Goal: Task Accomplishment & Management: Use online tool/utility

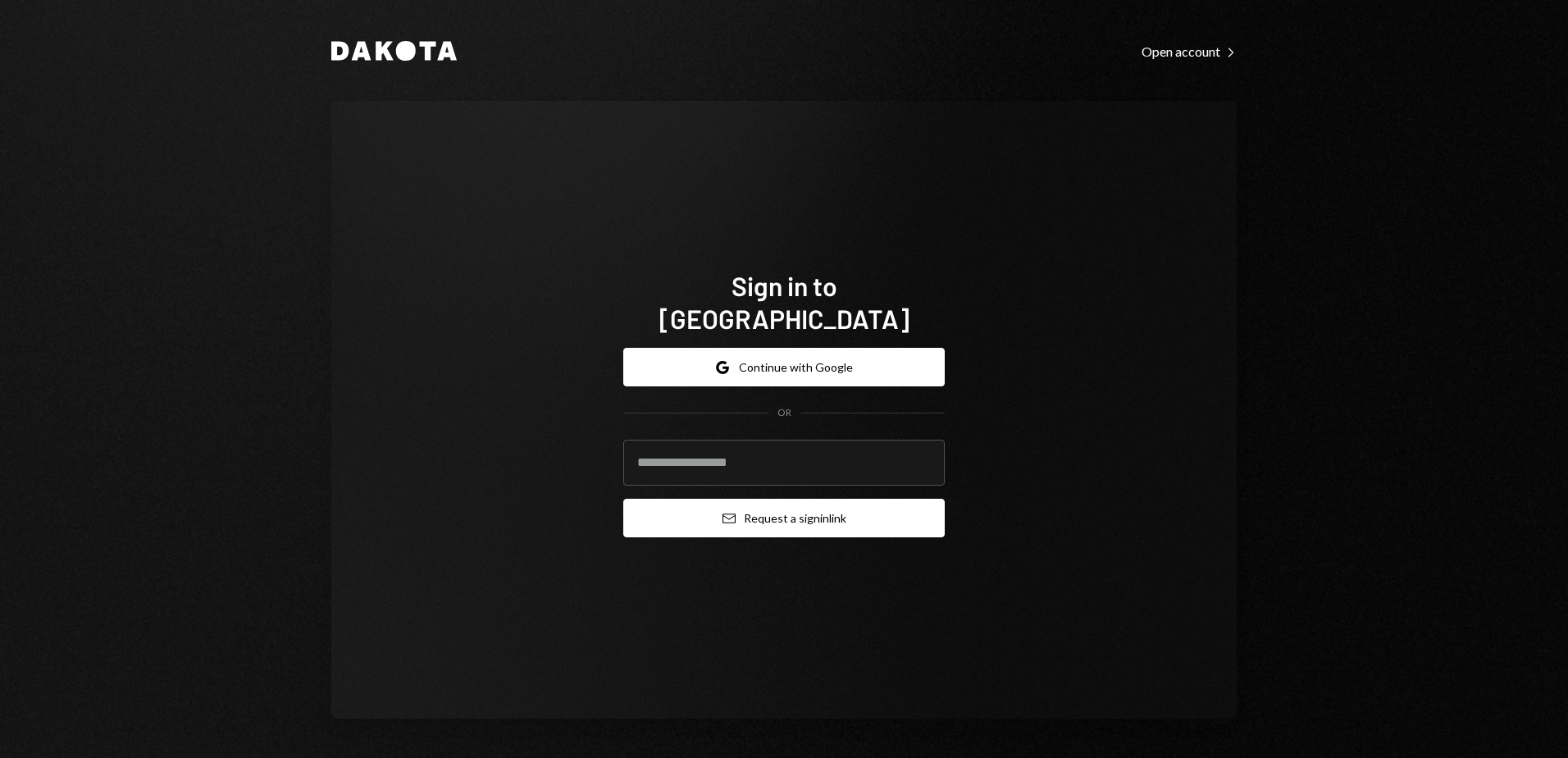
click at [779, 505] on button "Email Request a sign in link" at bounding box center [784, 518] width 322 height 38
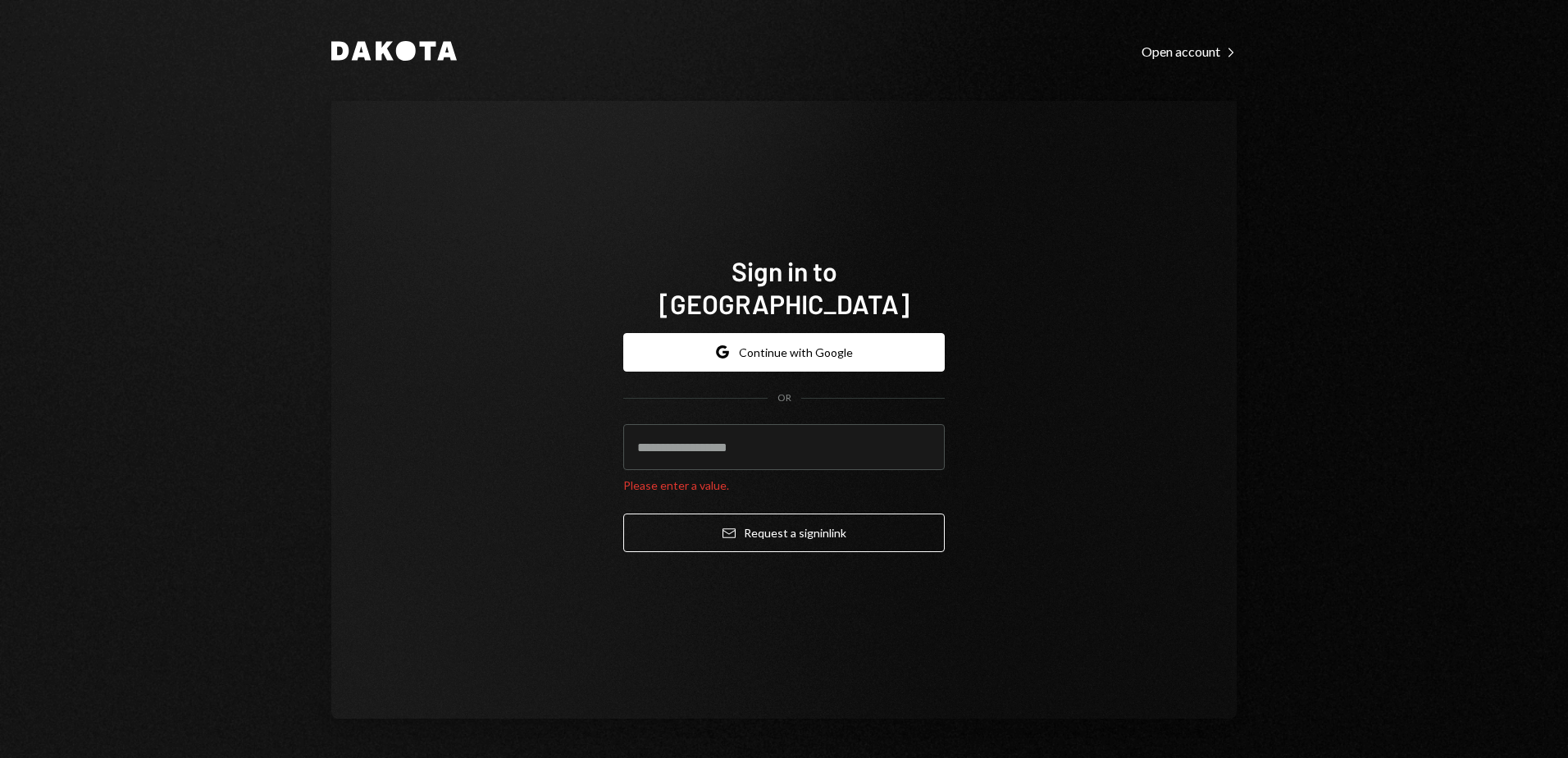
click at [602, 428] on div "Sign in to Dakota Google Continue with Google OR Please enter a value. Email Re…" at bounding box center [784, 409] width 905 height 618
click at [661, 433] on input "email" at bounding box center [784, 447] width 322 height 46
type input "**********"
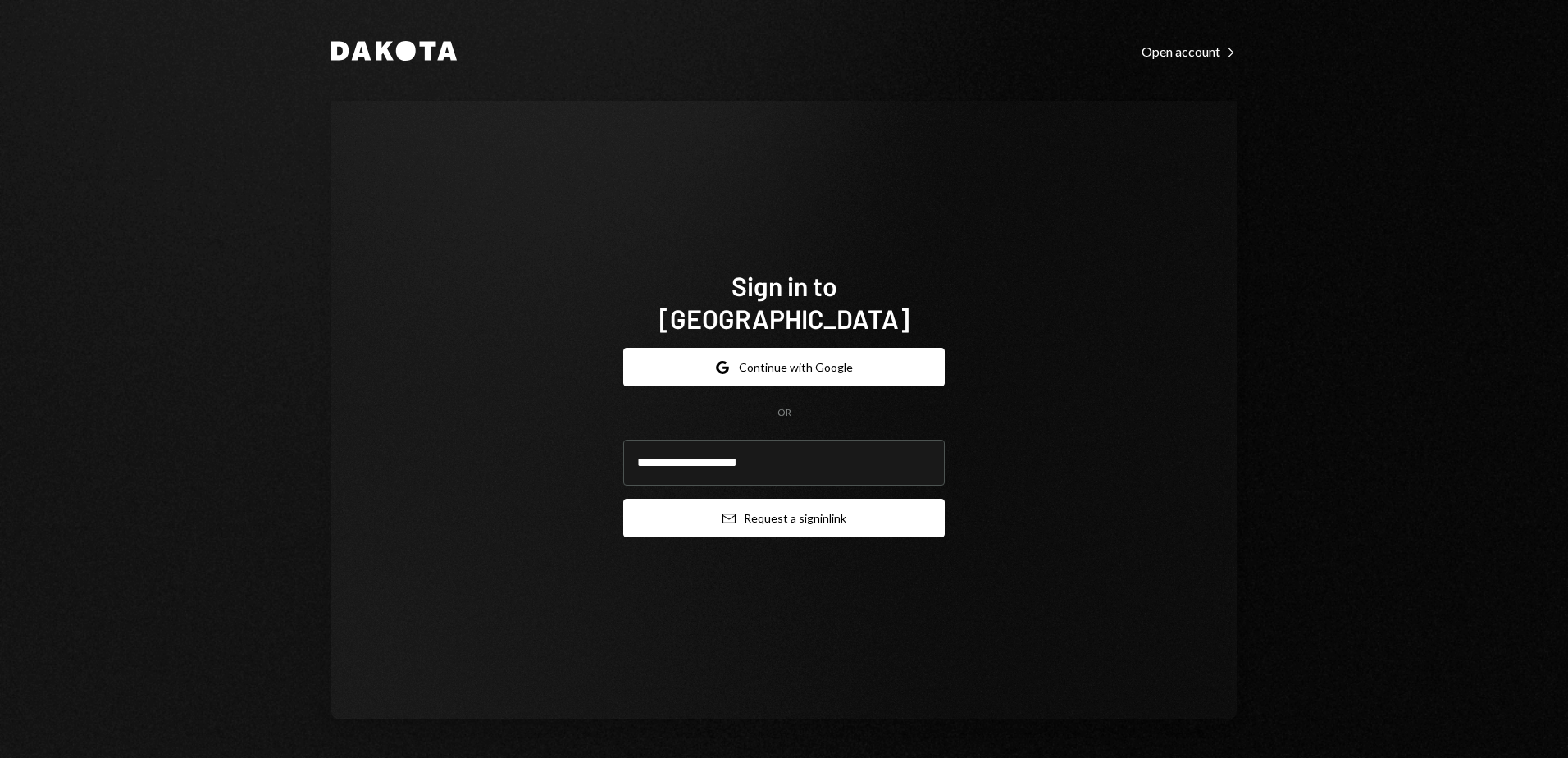
click at [745, 511] on button "Email Request a sign in link" at bounding box center [784, 518] width 322 height 38
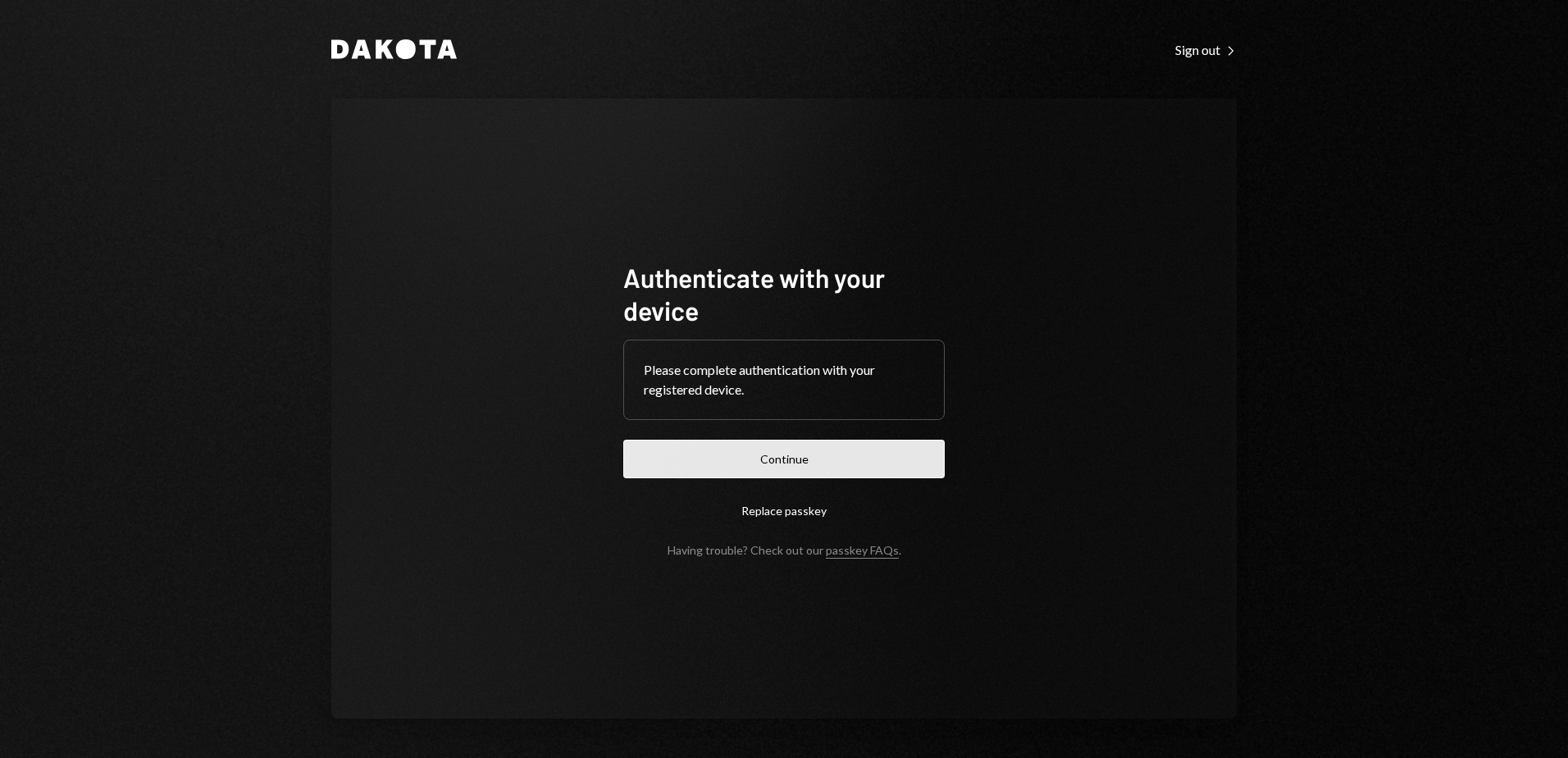
click at [792, 460] on button "Continue" at bounding box center [784, 458] width 322 height 38
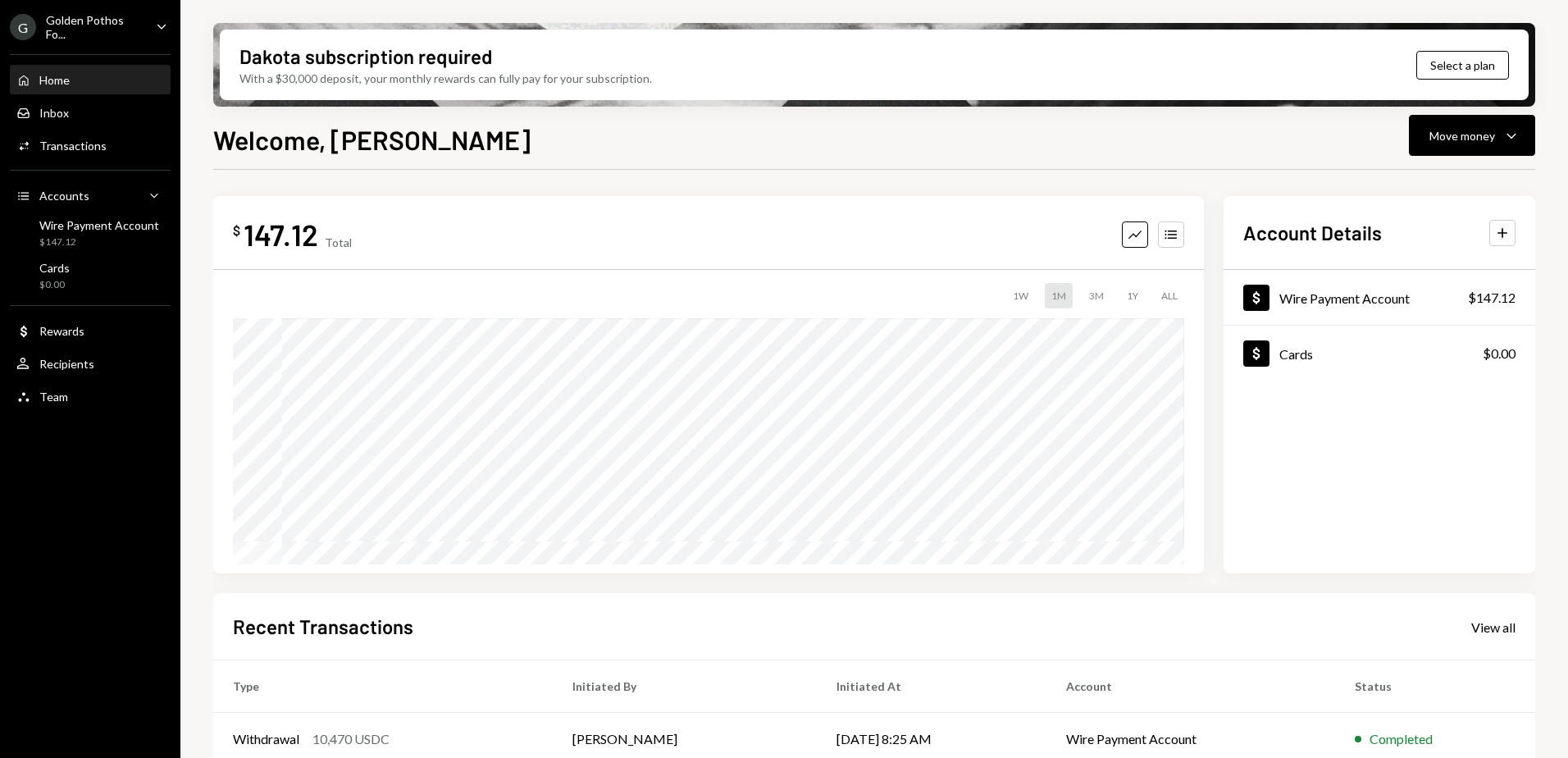
click at [152, 23] on div "G Golden Pothos Fo... Caret Down" at bounding box center [90, 26] width 180 height 27
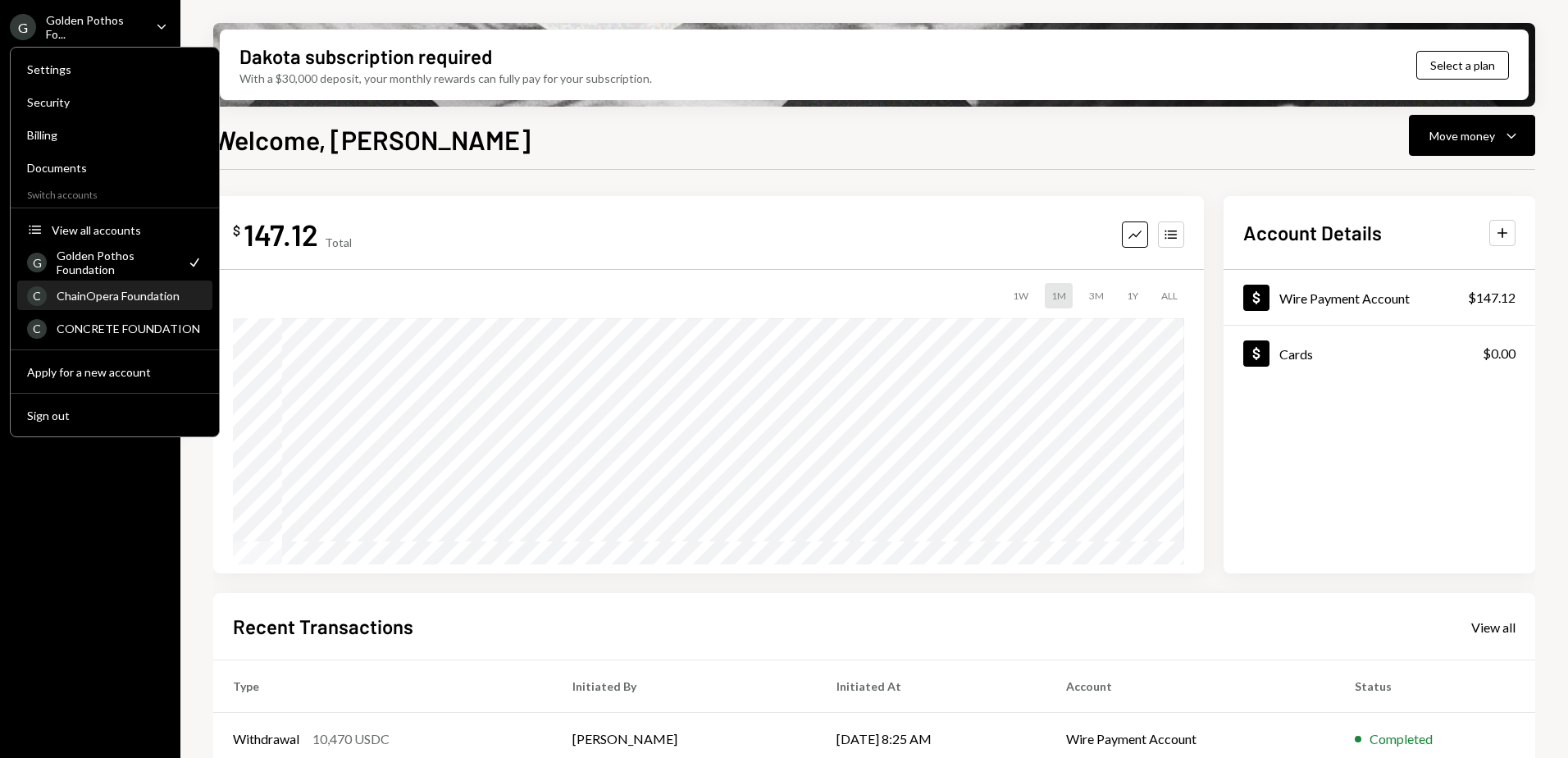
click at [127, 291] on div "ChainOpera Foundation" at bounding box center [129, 296] width 146 height 14
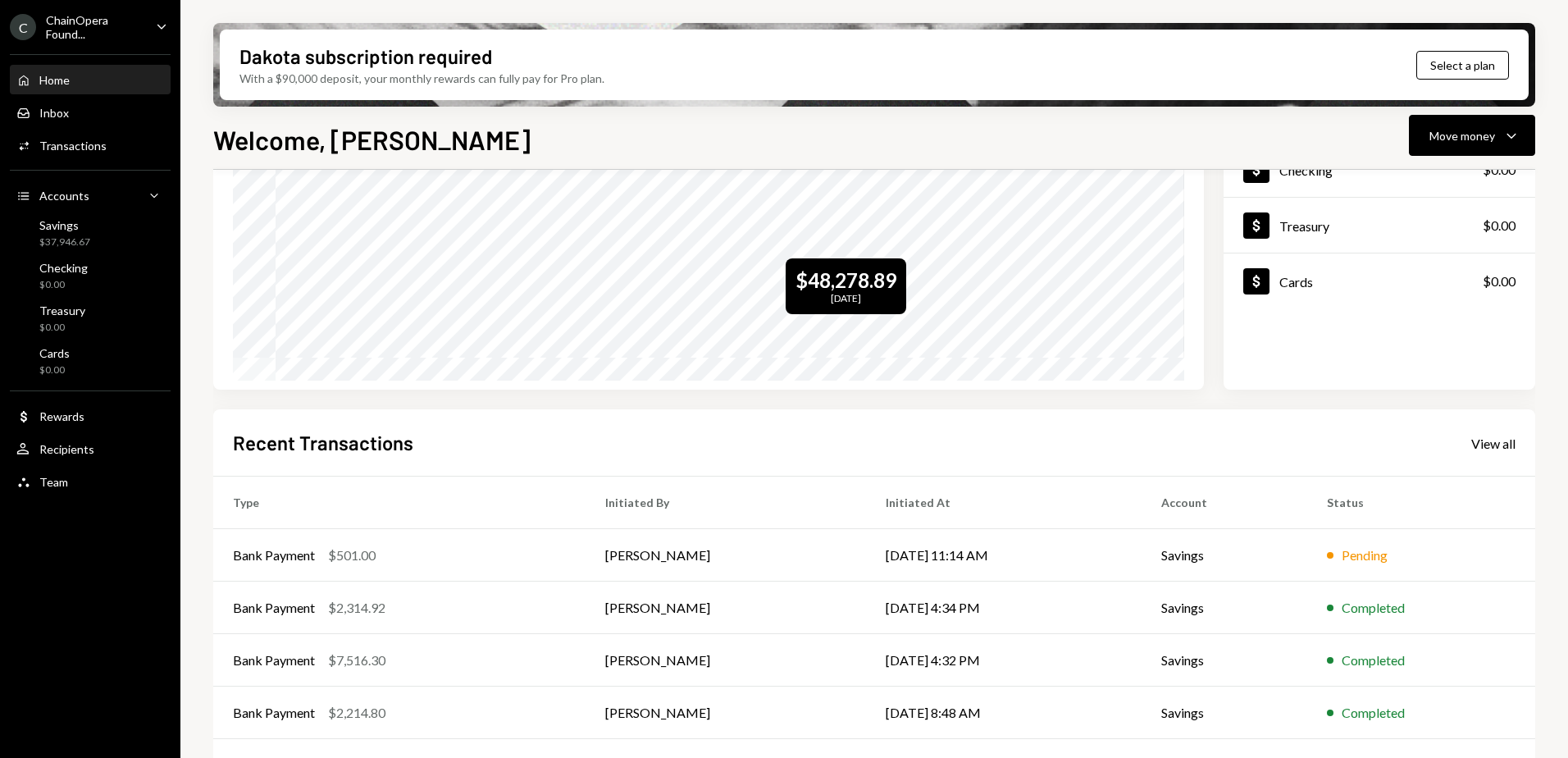
scroll to position [231, 0]
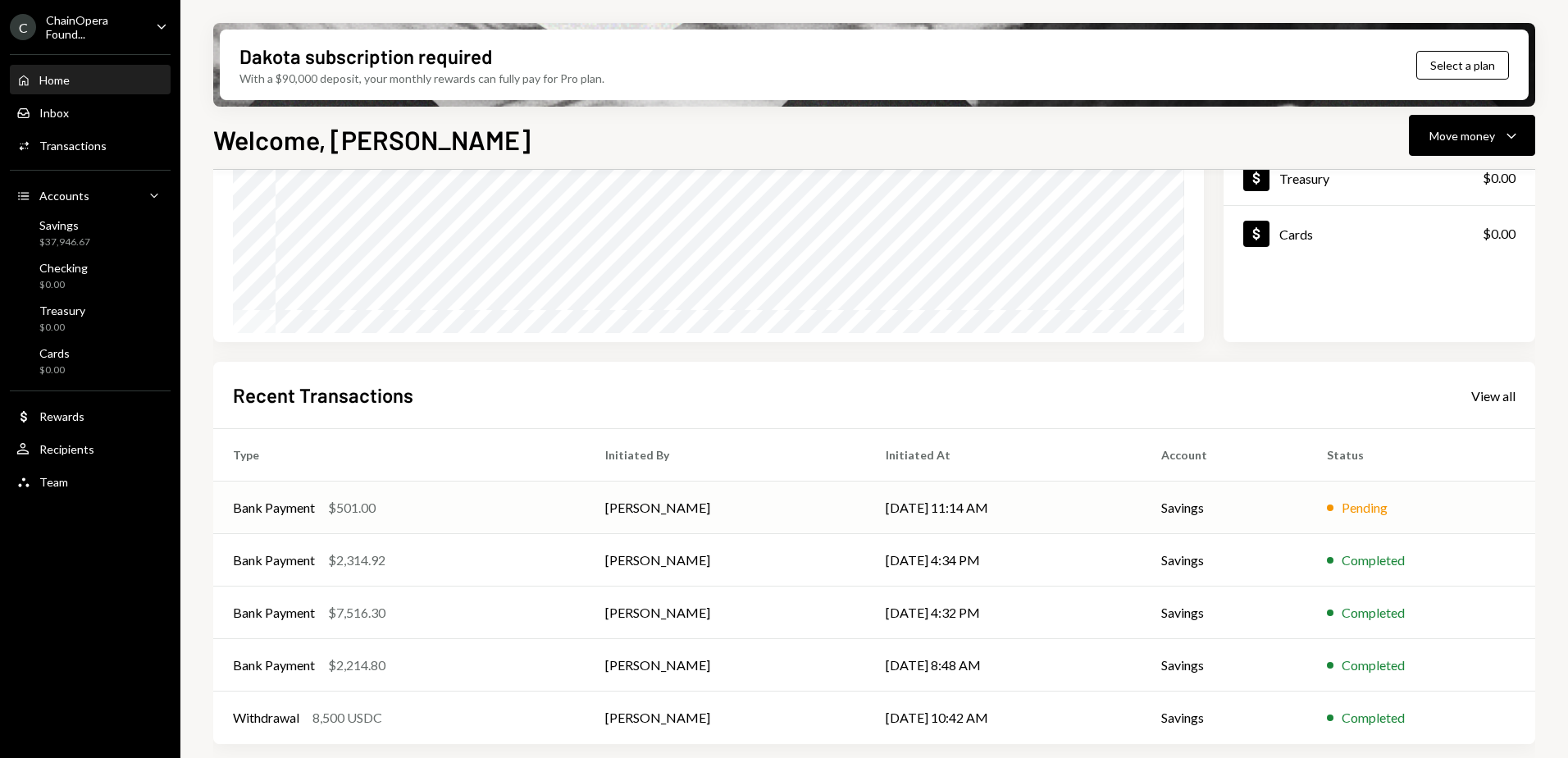
click at [466, 504] on div "Bank Payment $501.00" at bounding box center [399, 508] width 333 height 20
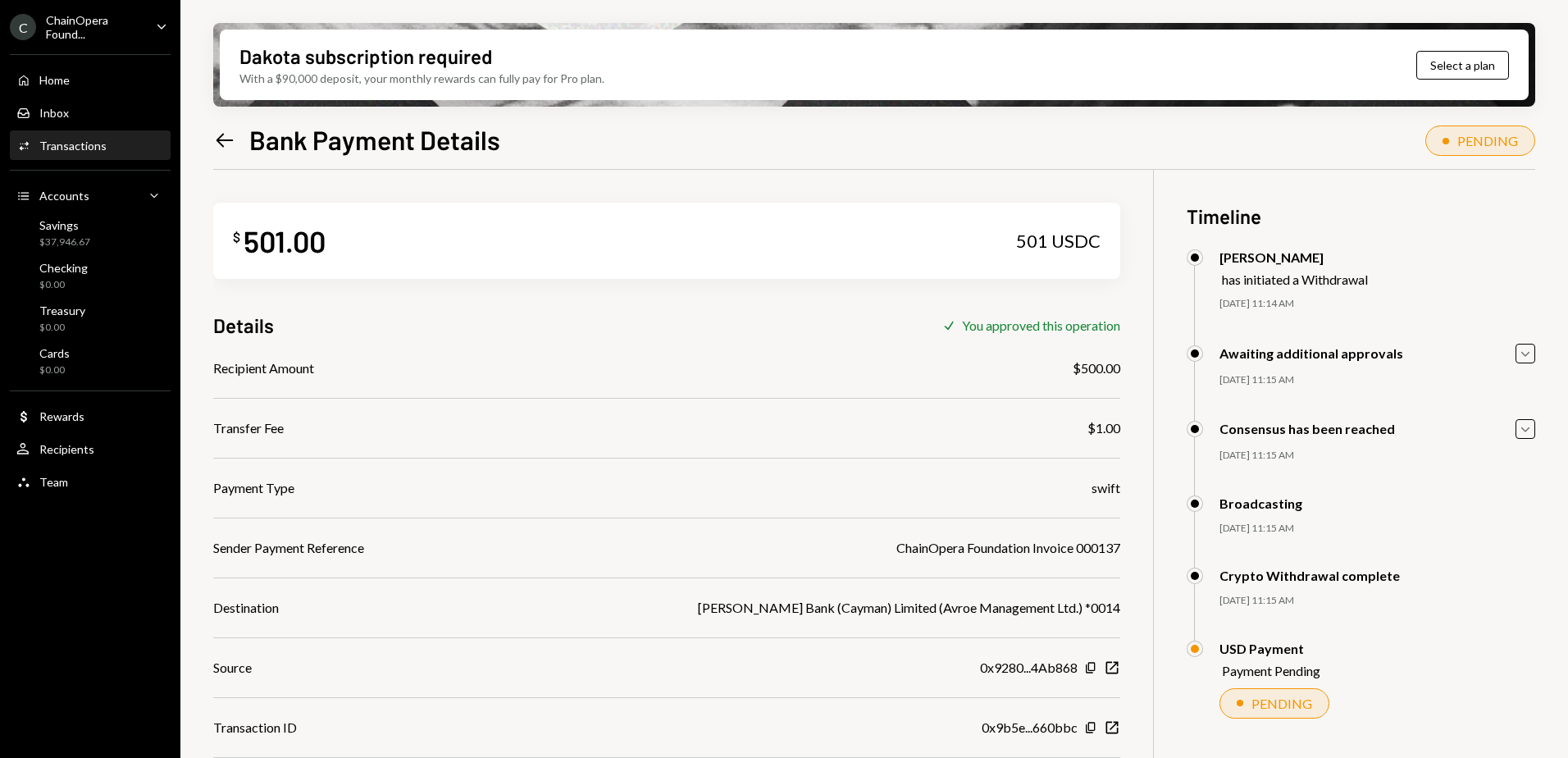
click at [225, 139] on icon at bounding box center [225, 140] width 18 height 14
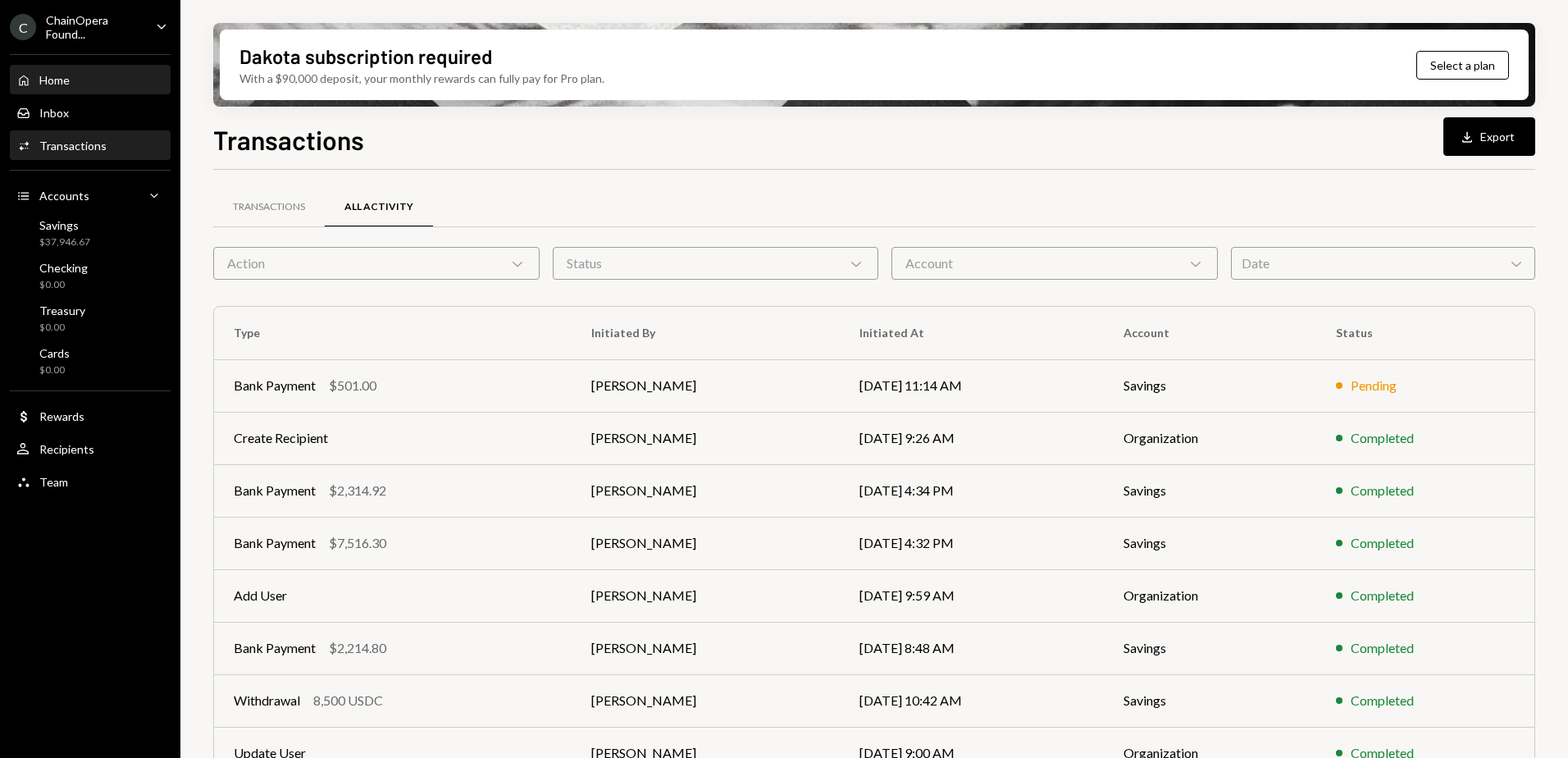
click at [69, 85] on div "Home" at bounding box center [54, 80] width 30 height 14
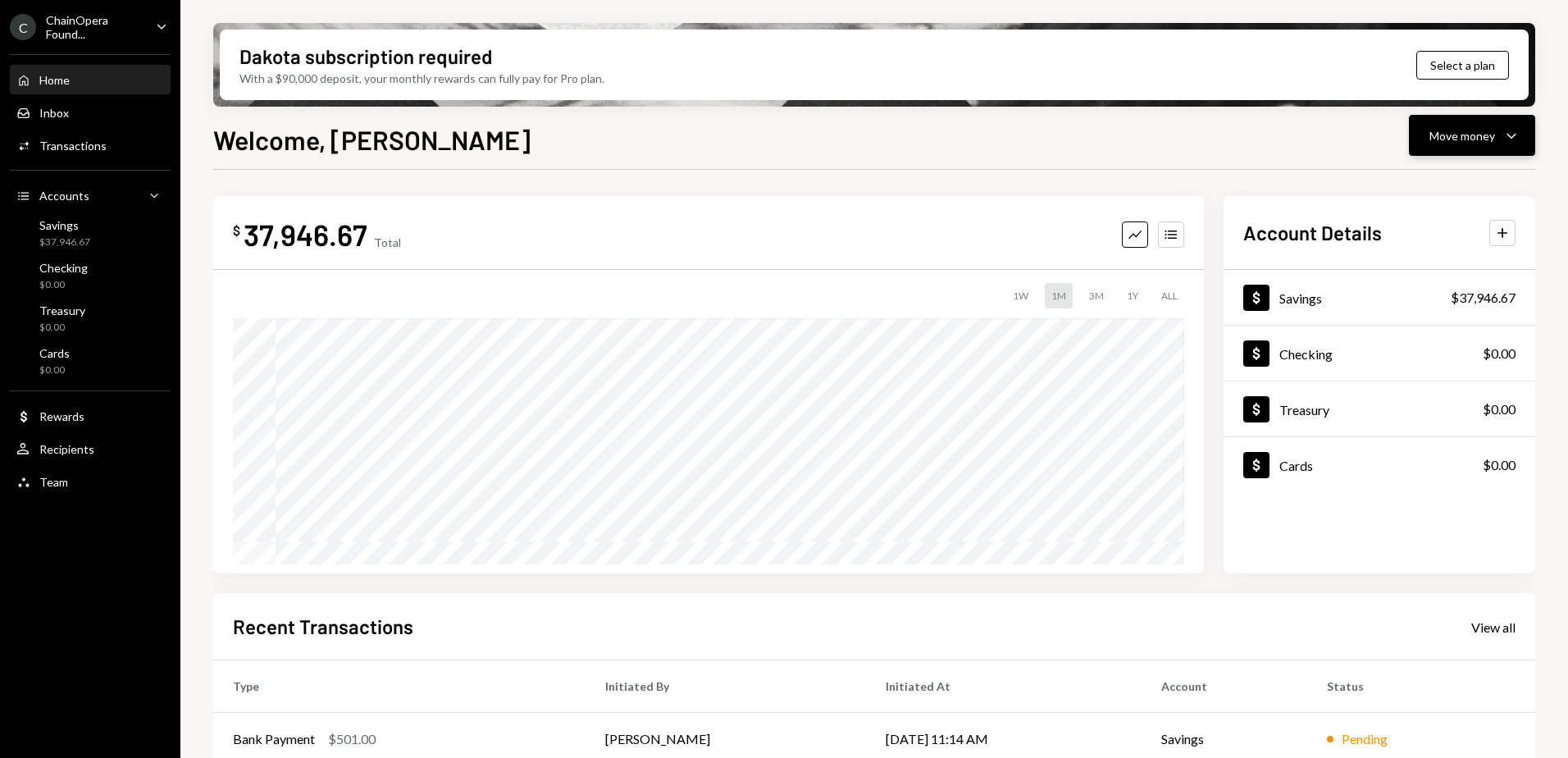
click at [1451, 144] on div "Move money Caret Down" at bounding box center [1472, 135] width 85 height 20
click at [1425, 191] on div "Send" at bounding box center [1459, 185] width 119 height 18
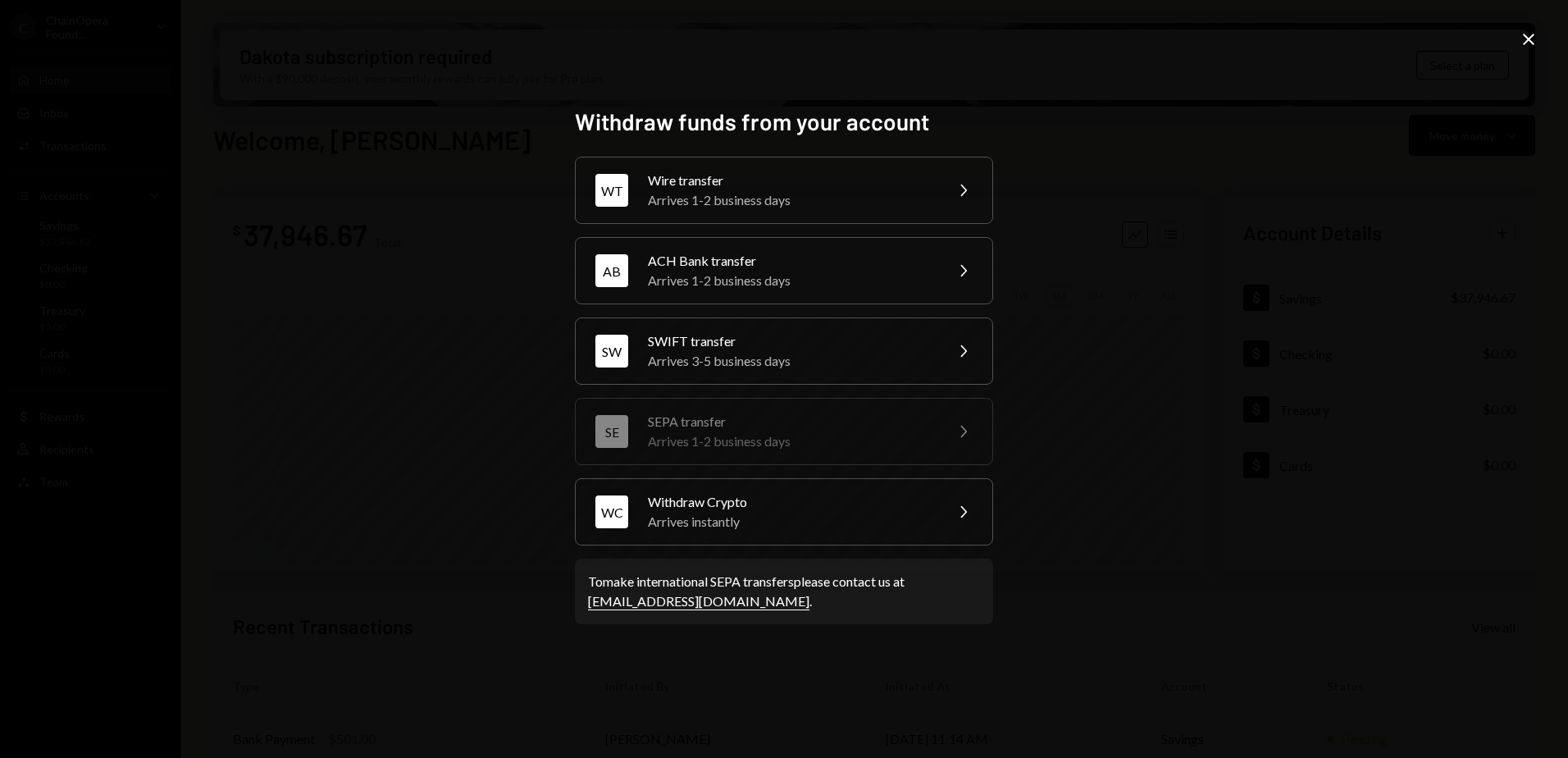
click at [1527, 37] on icon at bounding box center [1529, 39] width 12 height 12
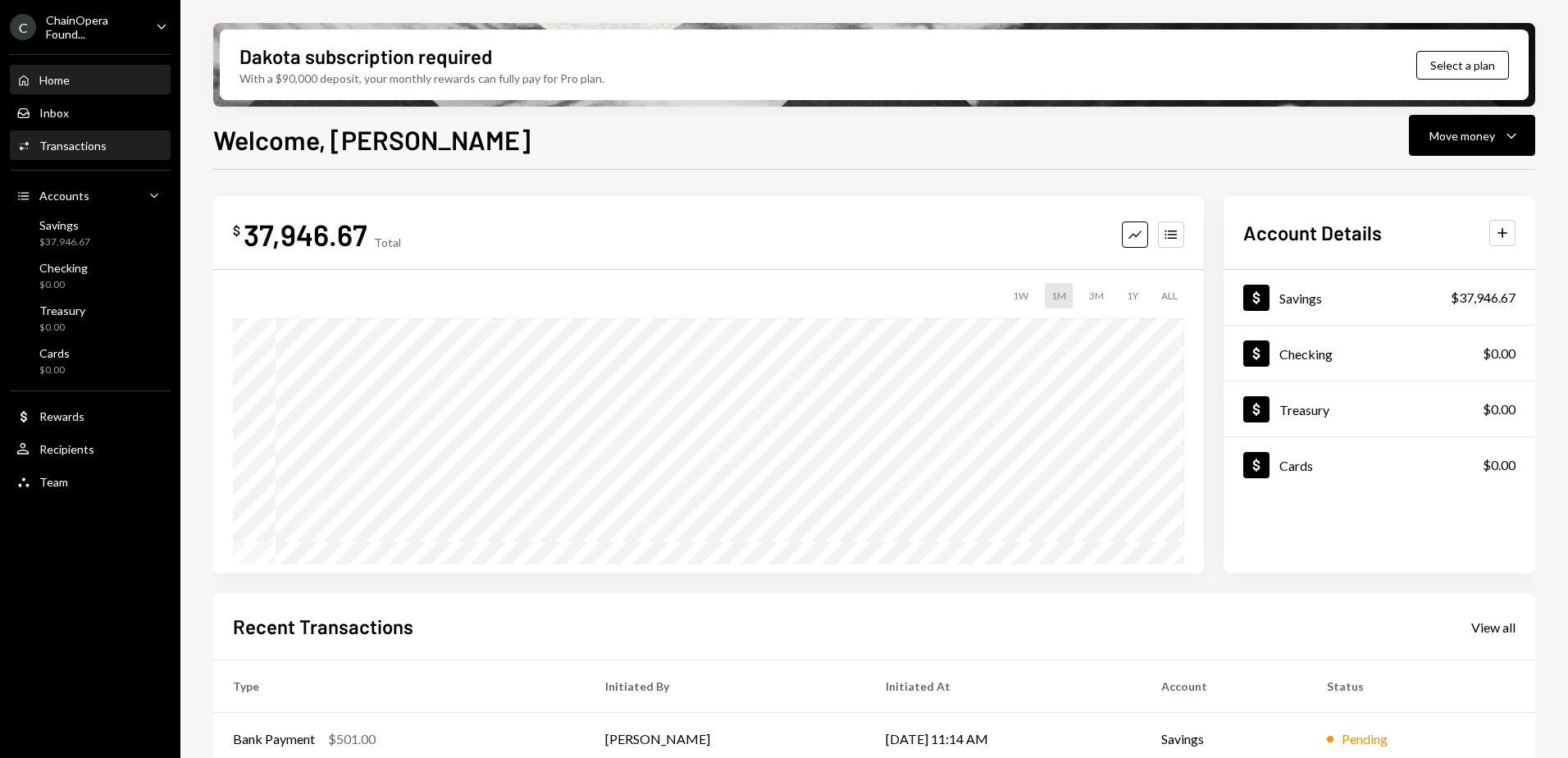
click at [88, 150] on div "Transactions" at bounding box center [72, 146] width 68 height 14
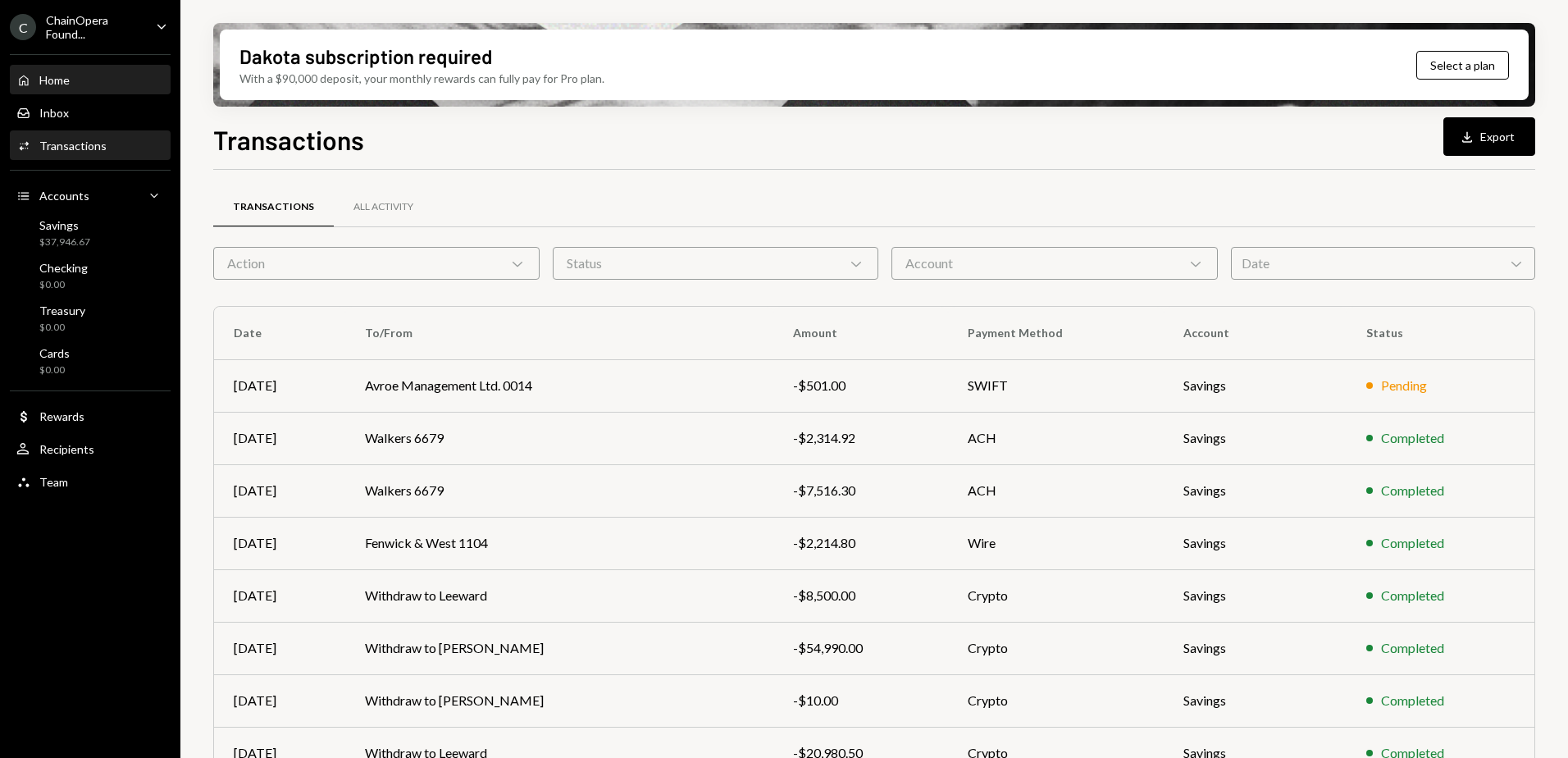
click at [125, 75] on div "Home Home" at bounding box center [90, 80] width 148 height 15
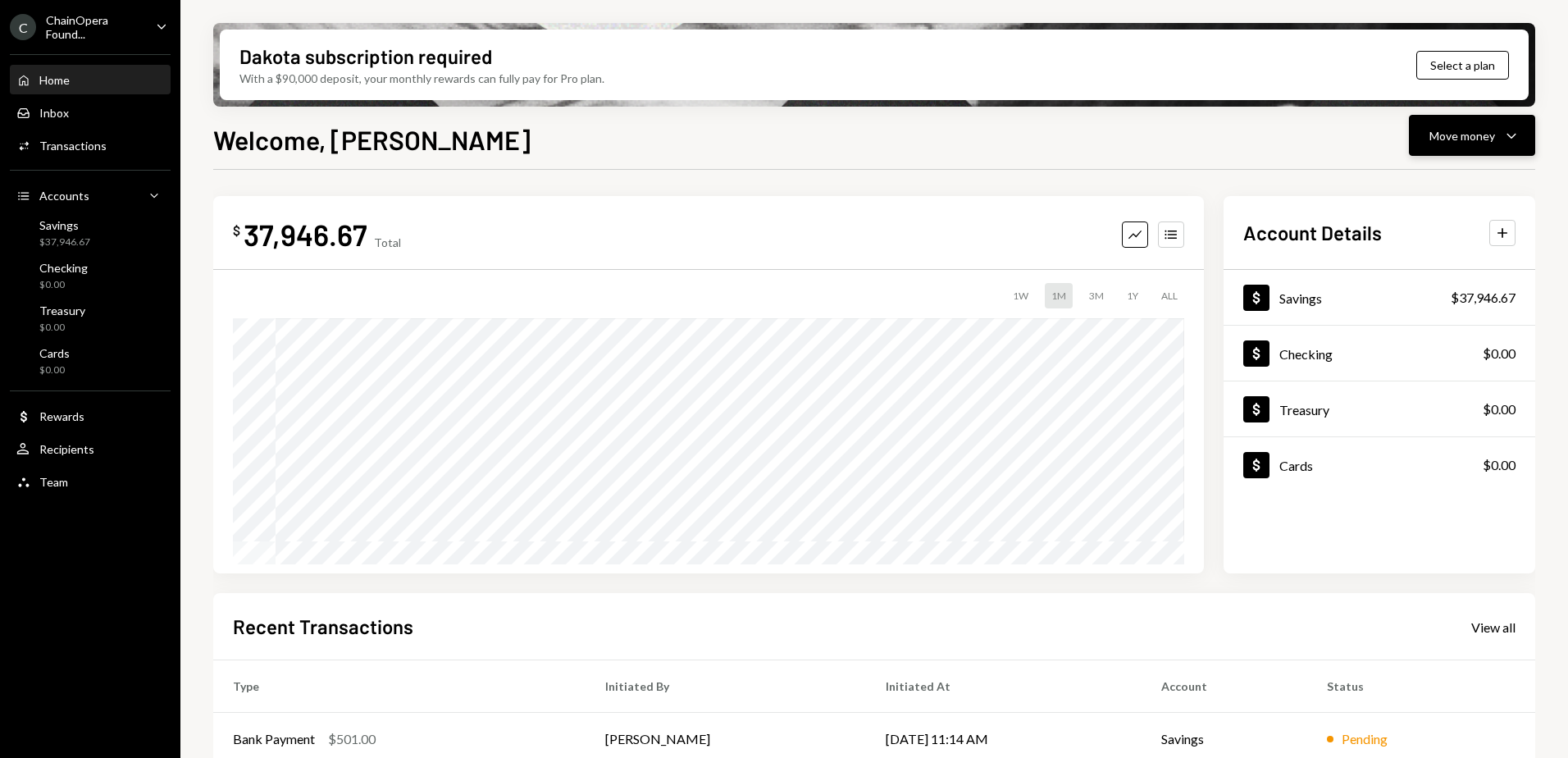
click at [1457, 146] on button "Move money Caret Down" at bounding box center [1472, 135] width 126 height 41
click at [1435, 186] on div "Send" at bounding box center [1459, 185] width 119 height 18
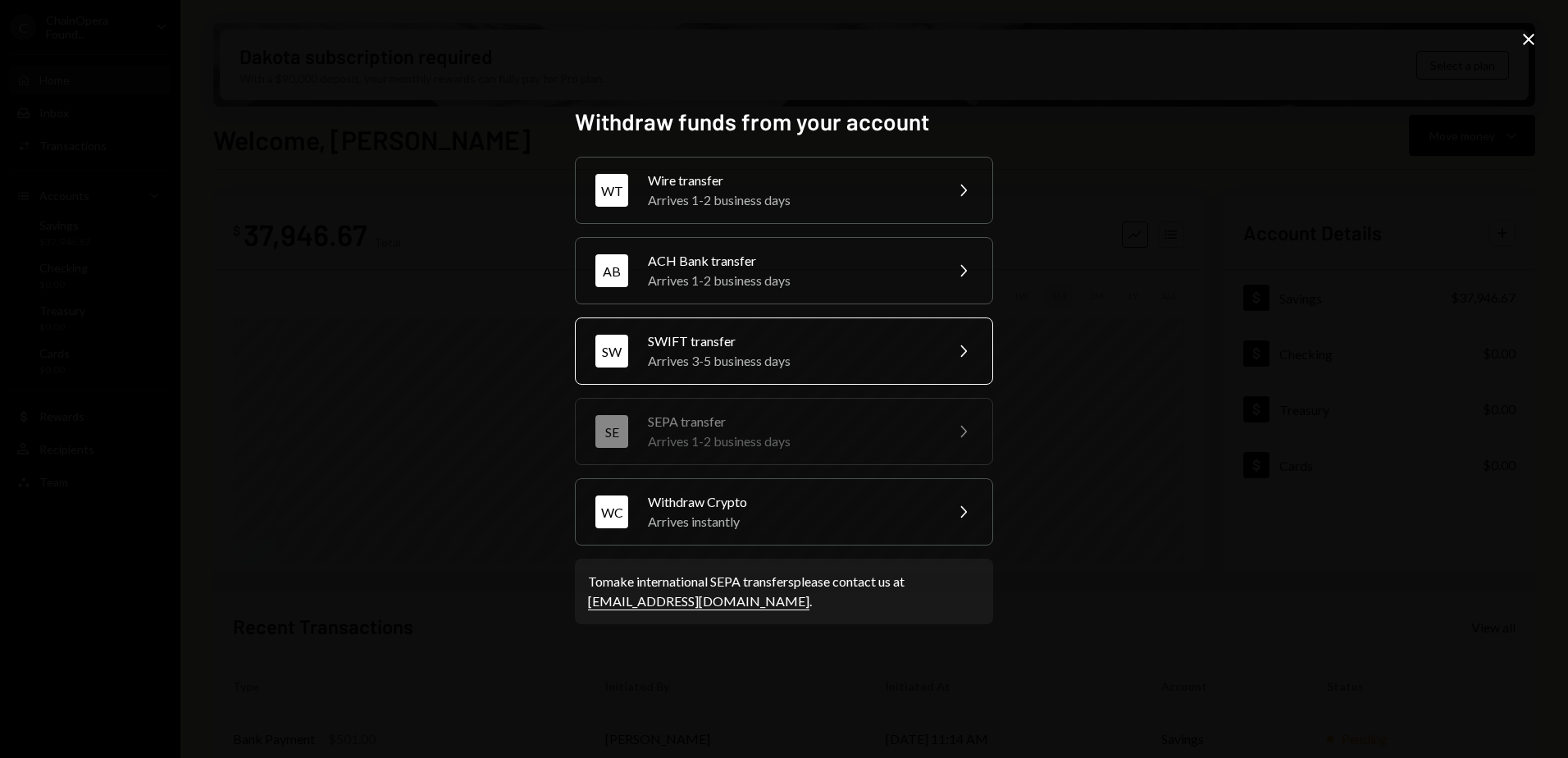
click at [714, 362] on div "Arrives 3-5 business days" at bounding box center [791, 361] width 286 height 20
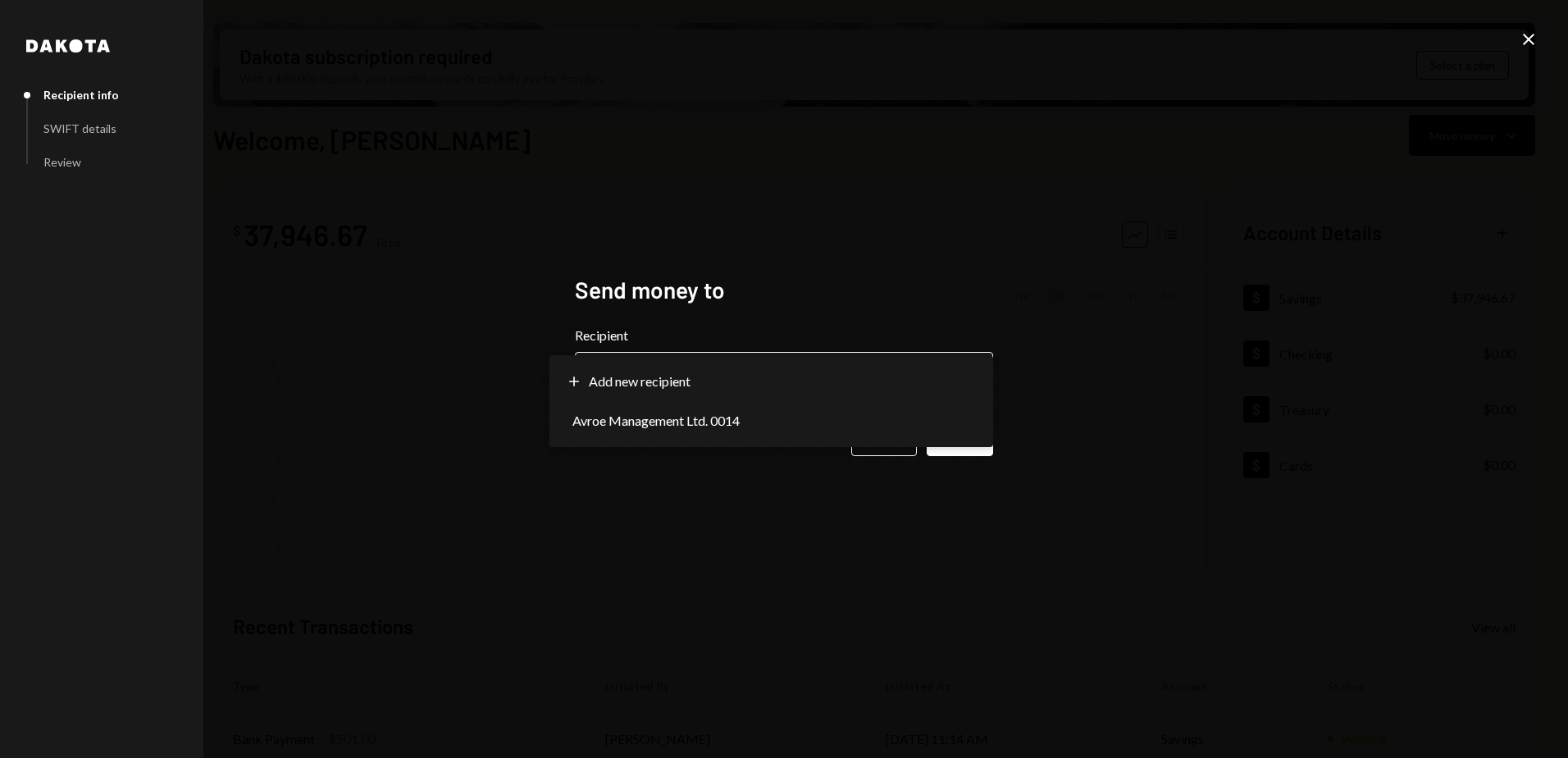
click at [710, 383] on body "C ChainOpera Found... Caret Down Home Home Inbox Inbox Activities Transactions …" at bounding box center [784, 379] width 1568 height 758
select select "**********"
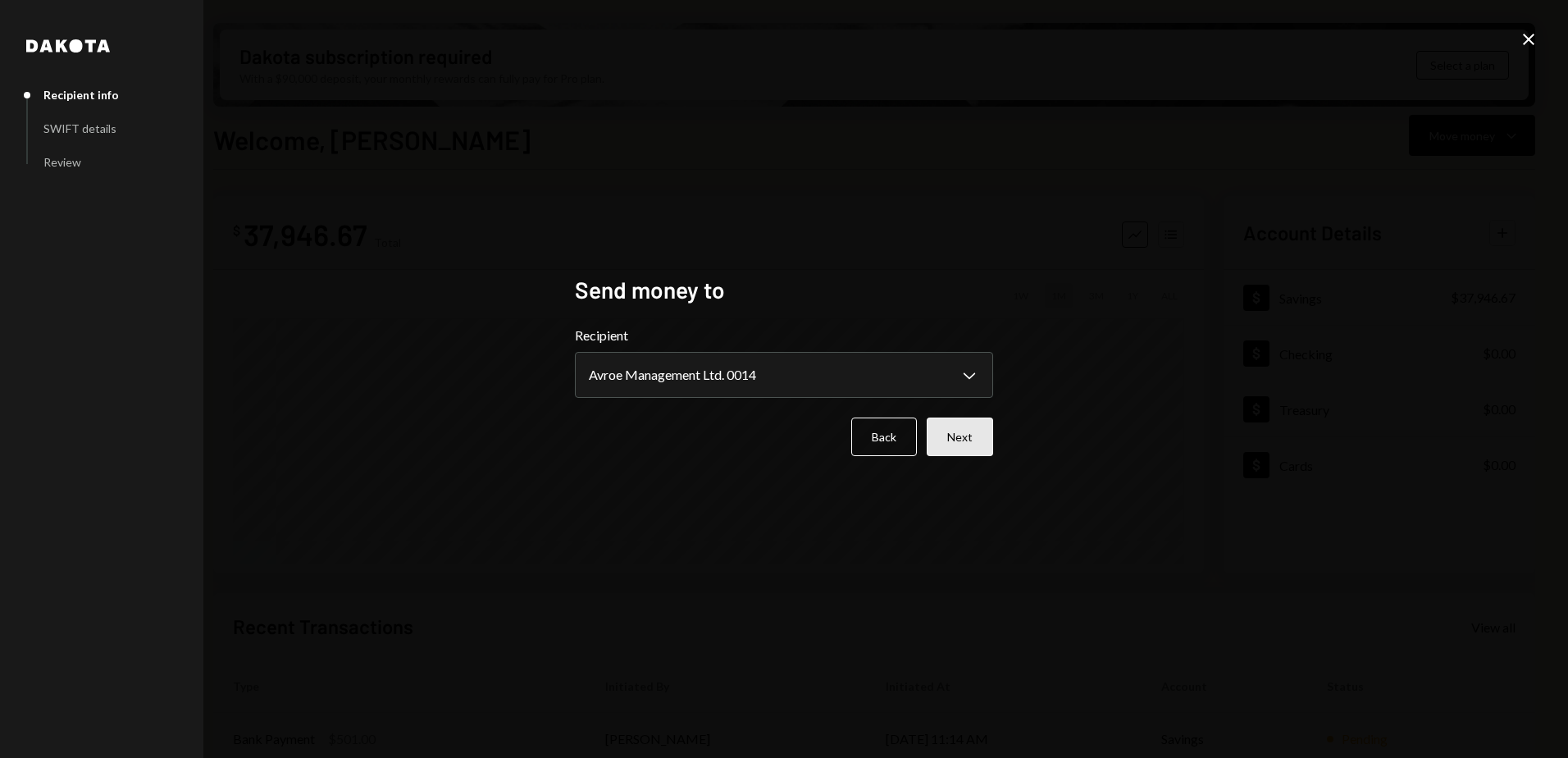
click at [965, 442] on button "Next" at bounding box center [960, 437] width 67 height 38
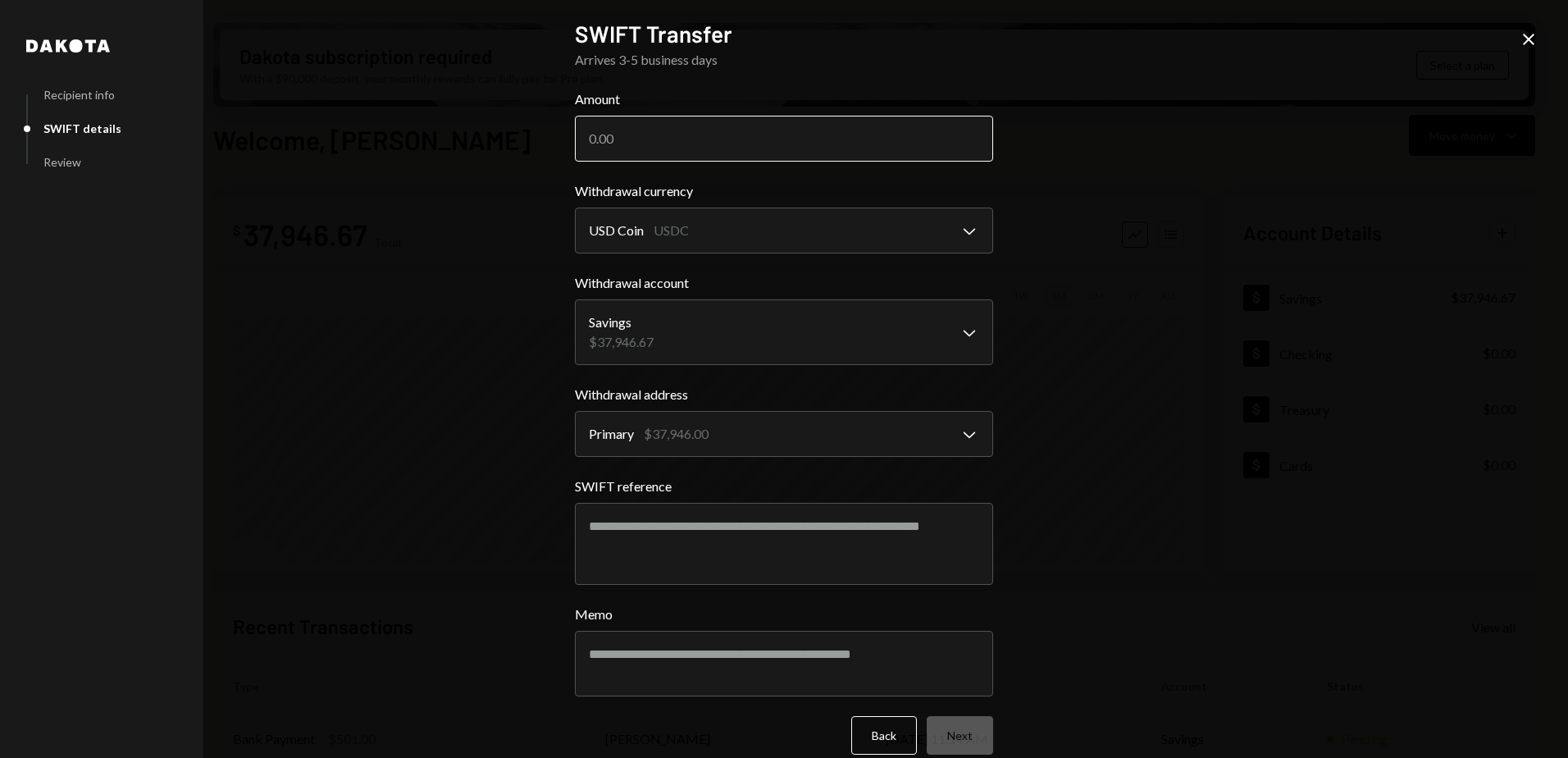
click at [762, 142] on input "Amount" at bounding box center [783, 138] width 418 height 46
type input "600"
click at [469, 113] on div "**********" at bounding box center [784, 379] width 1568 height 758
click at [714, 233] on body "C ChainOpera Found... Caret Down Home Home Inbox Inbox Activities Transactions …" at bounding box center [784, 379] width 1568 height 758
click at [462, 253] on div "**********" at bounding box center [784, 379] width 1568 height 758
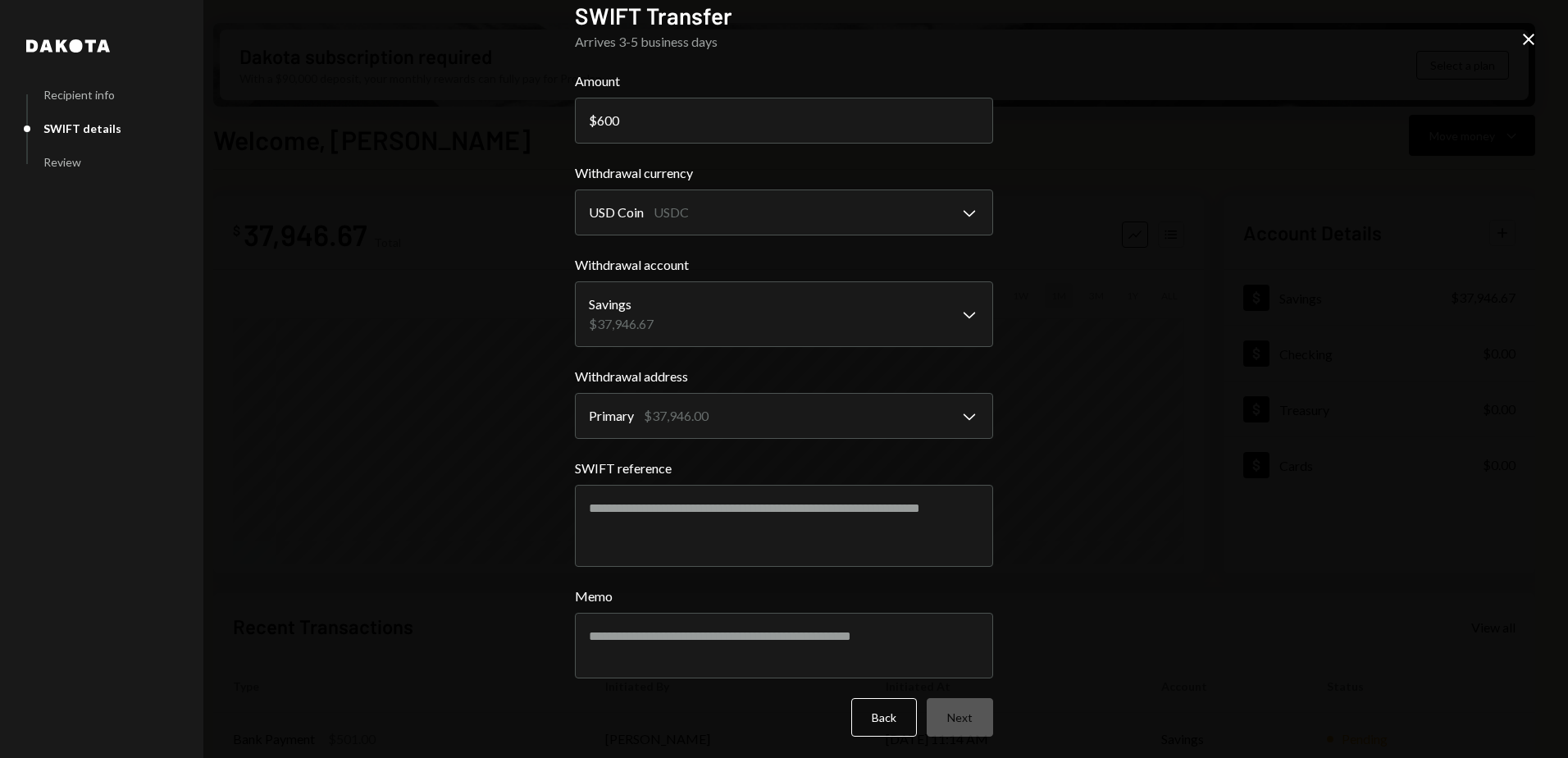
scroll to position [23, 0]
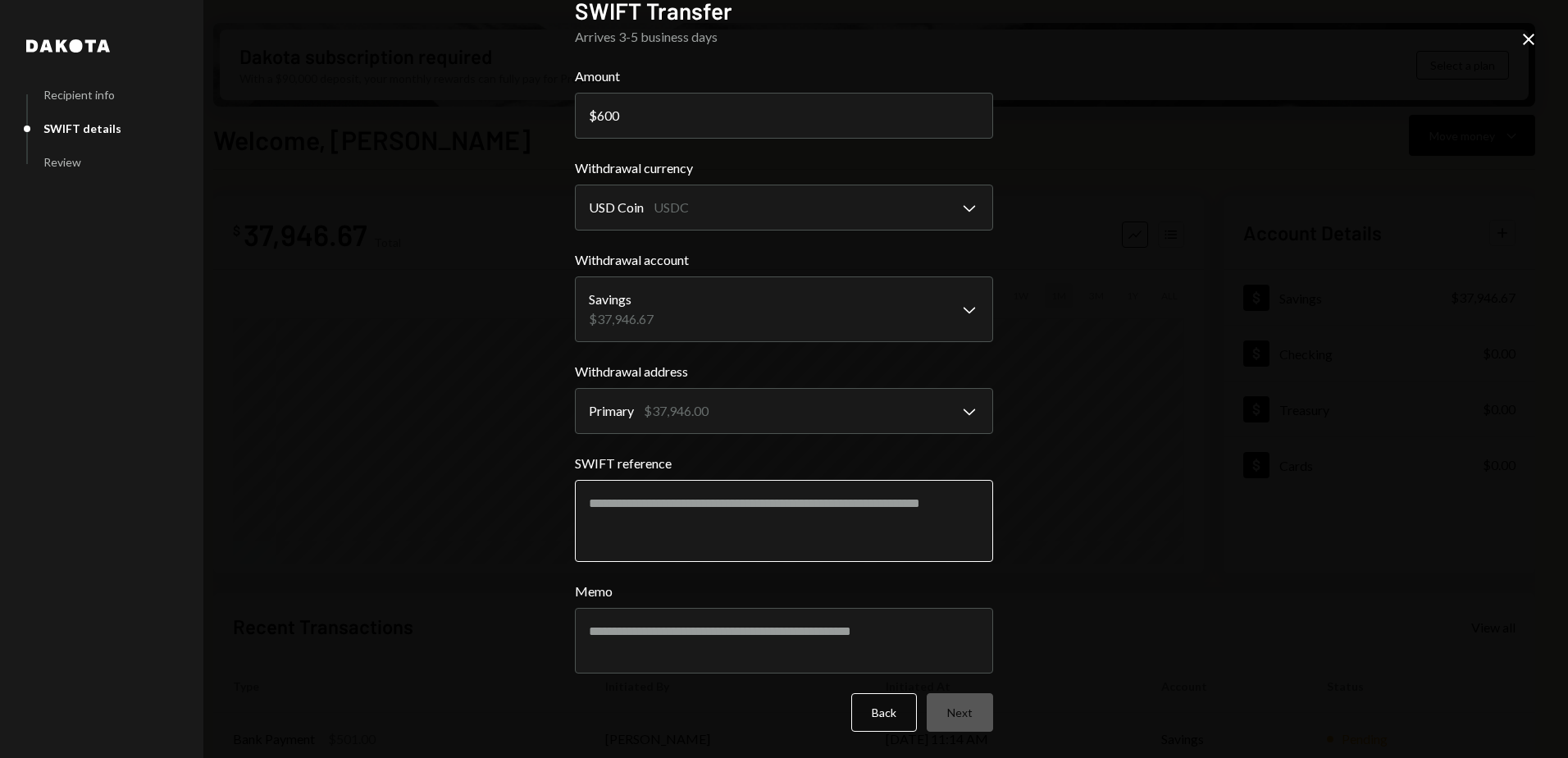
click at [603, 499] on textarea "SWIFT reference" at bounding box center [783, 521] width 418 height 82
drag, startPoint x: 839, startPoint y: 504, endPoint x: 578, endPoint y: 502, distance: 261.0
click at [578, 502] on textarea "**********" at bounding box center [783, 521] width 418 height 82
type textarea "**********"
click at [623, 636] on textarea "Memo" at bounding box center [783, 640] width 418 height 66
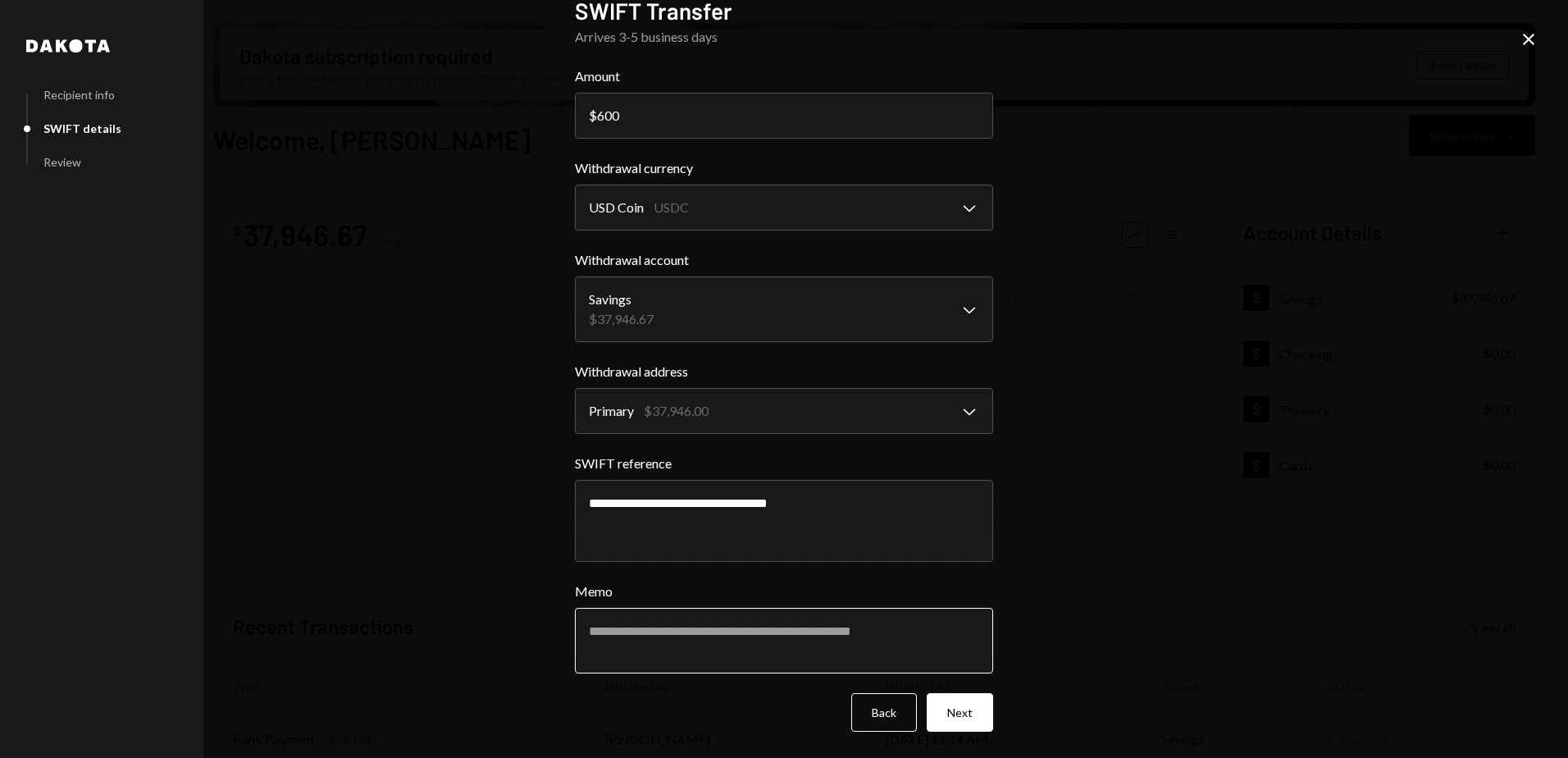
paste textarea "**********"
type textarea "**********"
click at [954, 713] on button "Next" at bounding box center [960, 712] width 67 height 38
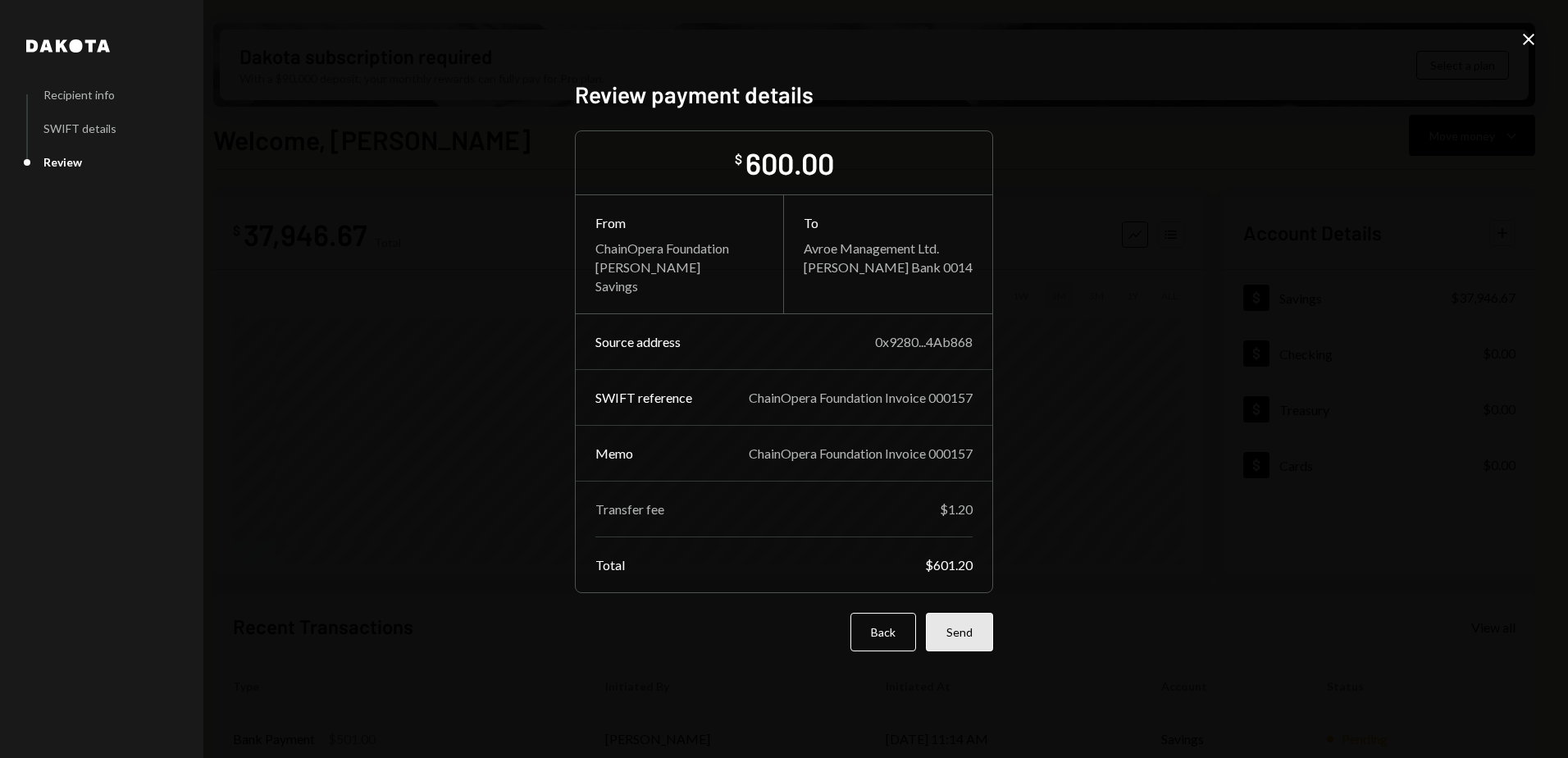
click at [959, 631] on button "Send" at bounding box center [959, 632] width 68 height 38
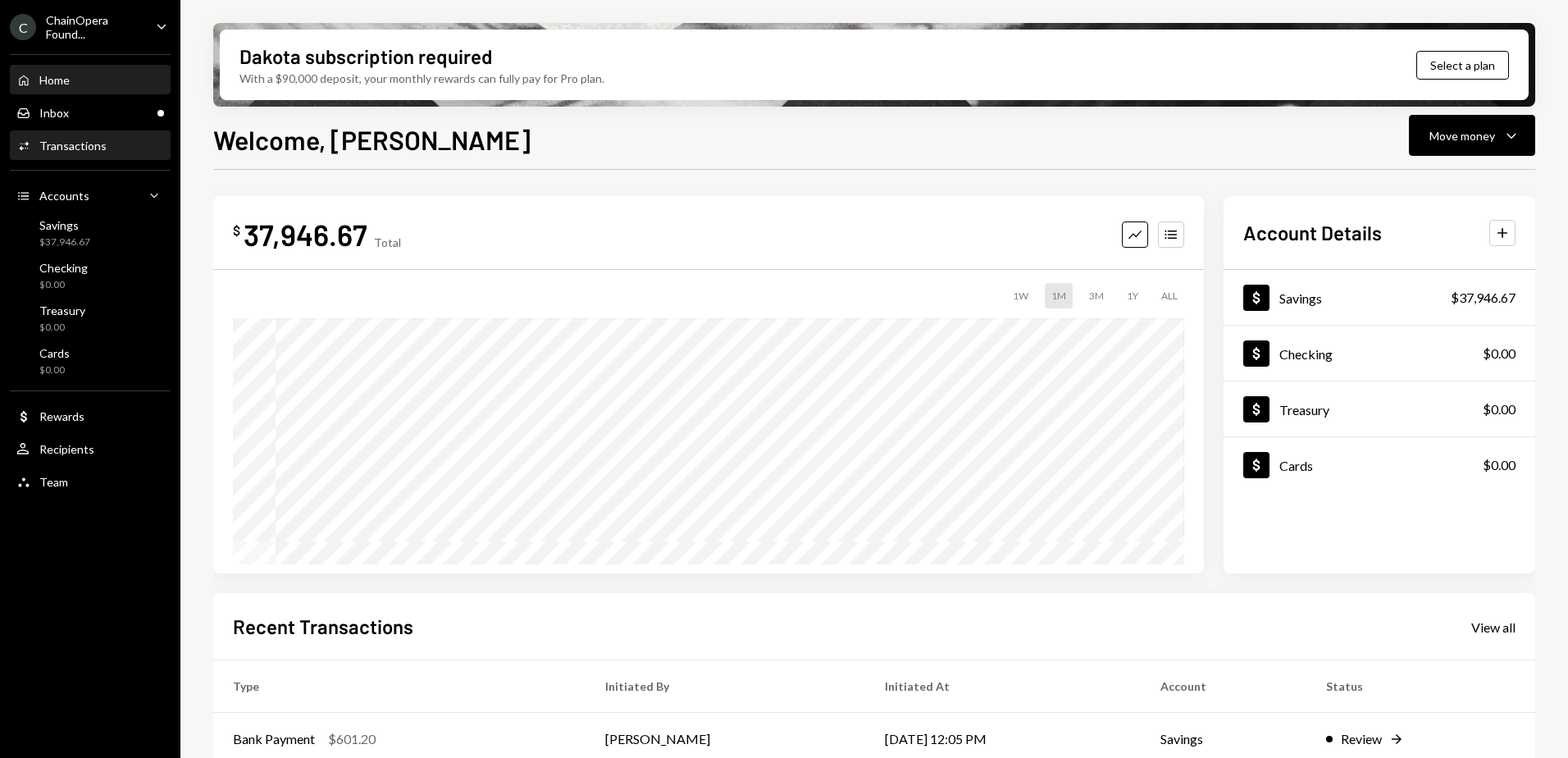
click at [84, 143] on div "Transactions" at bounding box center [72, 146] width 68 height 14
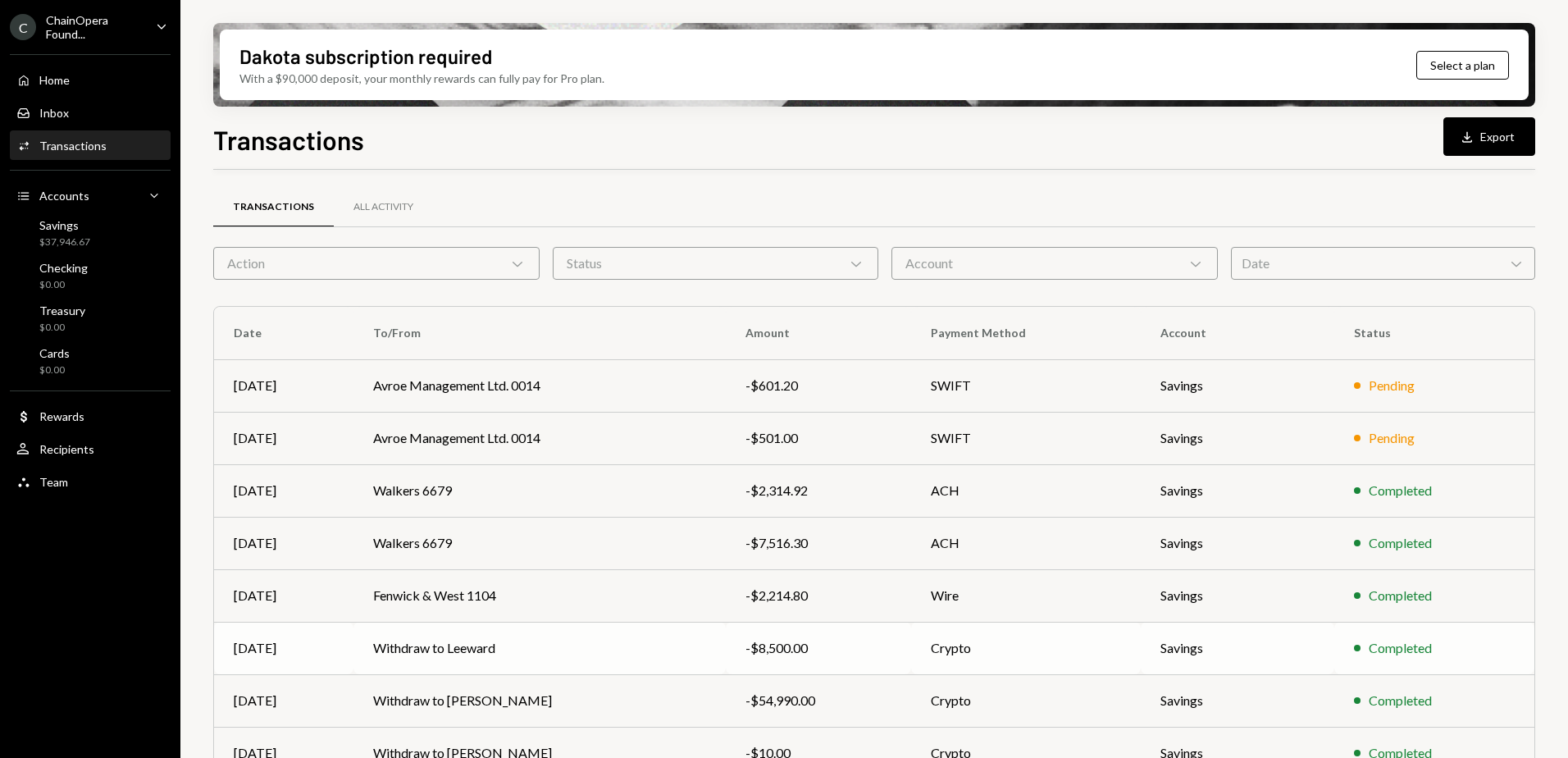
scroll to position [176, 0]
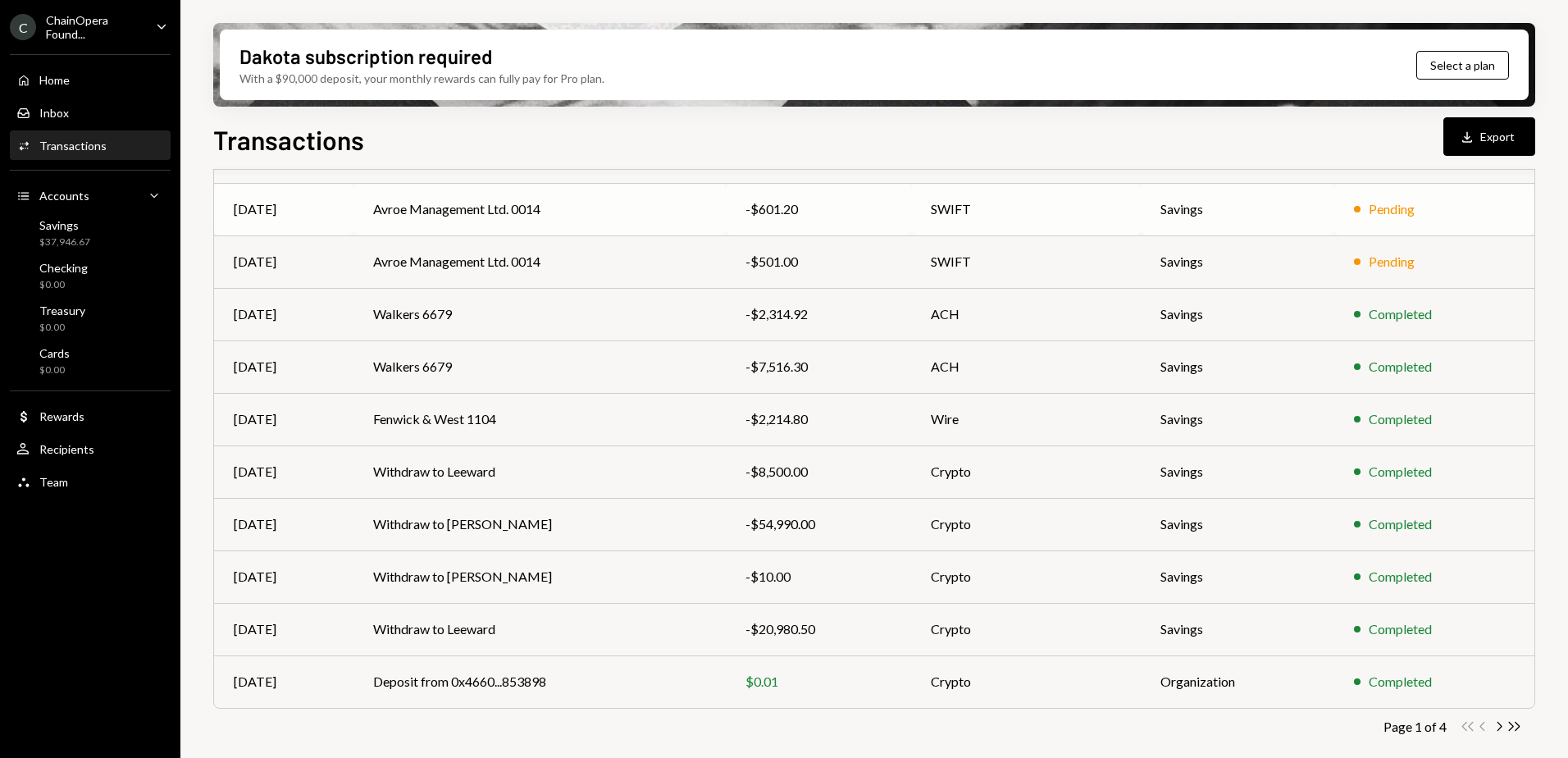
click at [587, 206] on td "Avroe Management Ltd. 0014" at bounding box center [539, 210] width 372 height 53
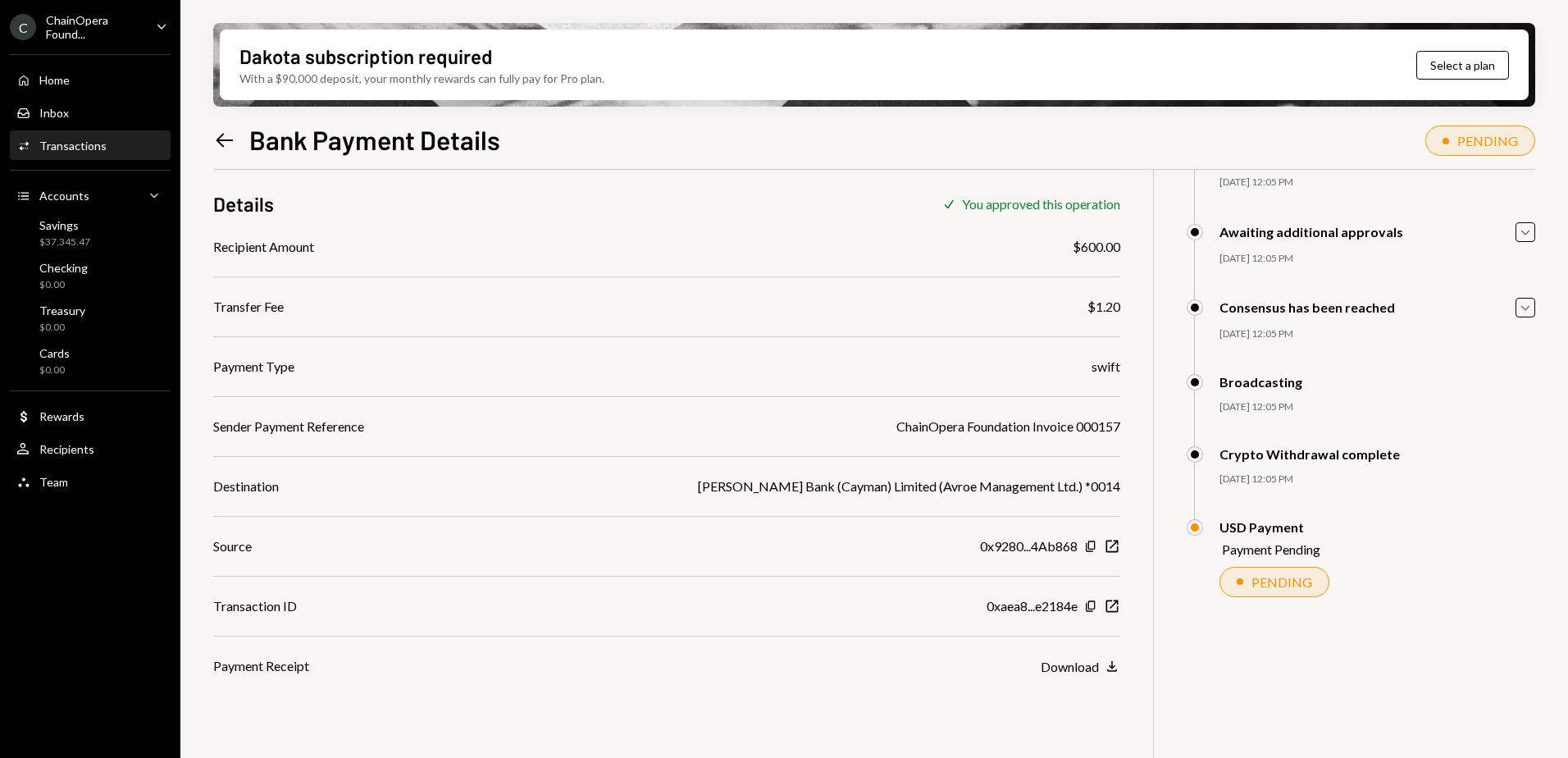
scroll to position [131, 0]
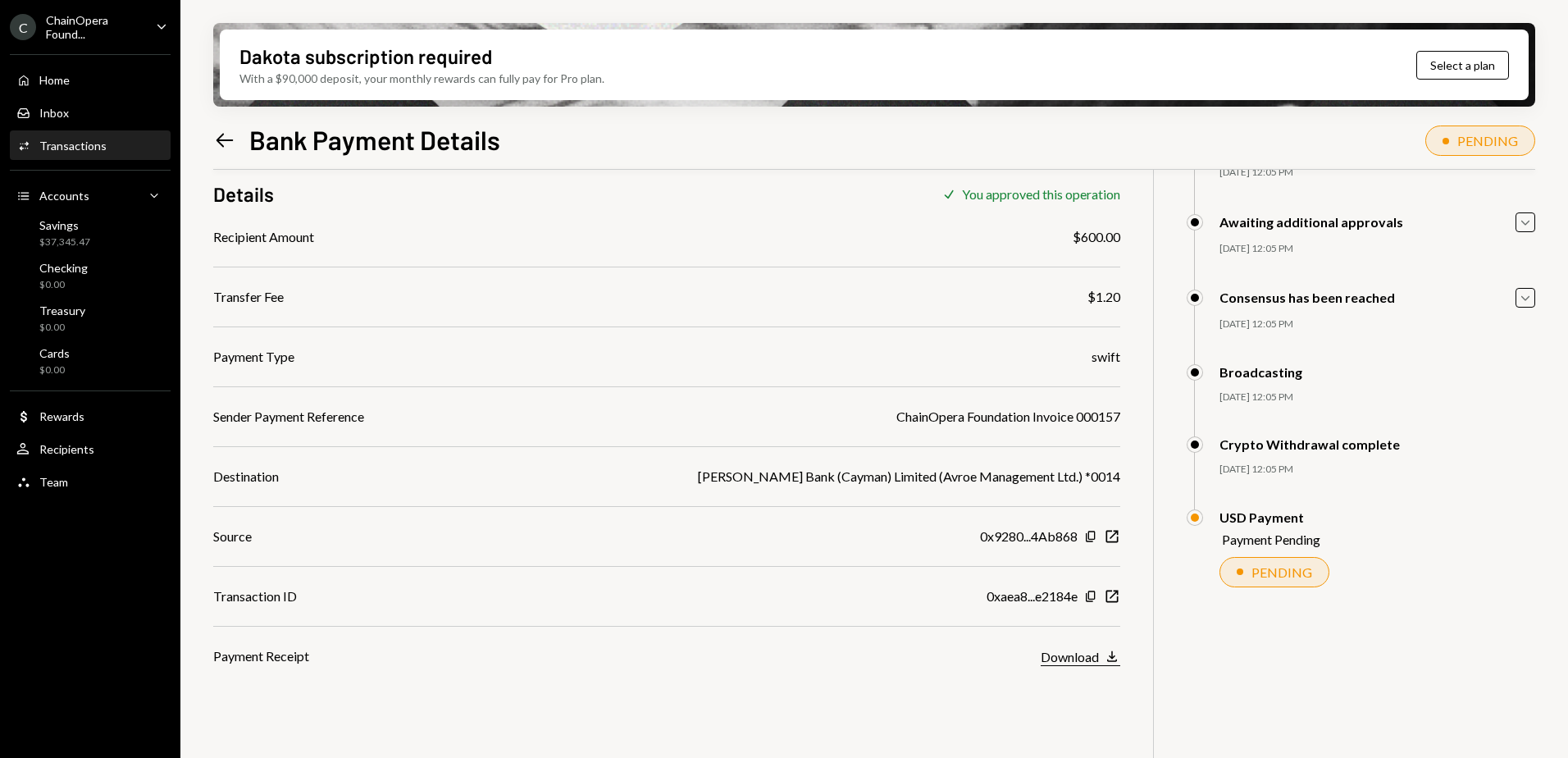
click at [1087, 659] on div "Download" at bounding box center [1069, 657] width 58 height 16
